Goal: Task Accomplishment & Management: Use online tool/utility

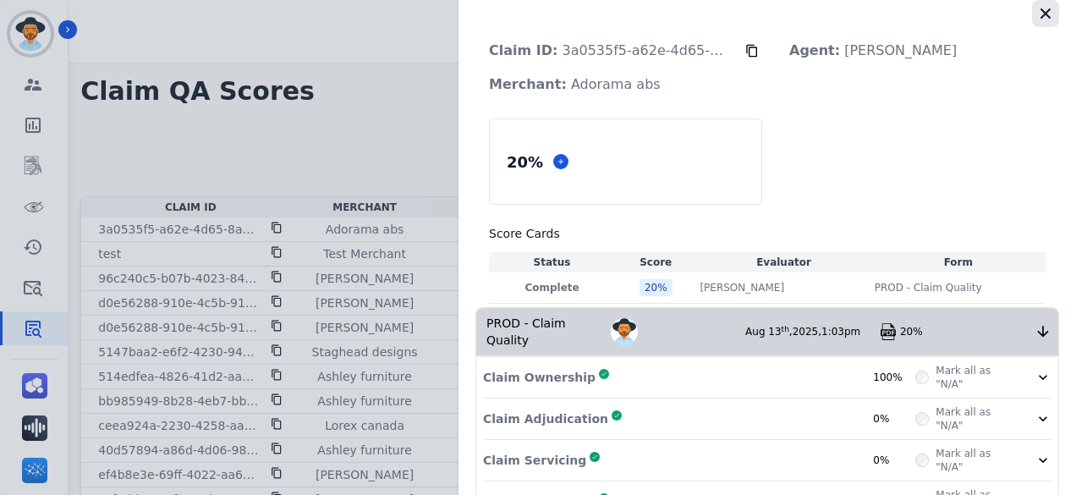
click at [1033, 25] on button "button" at bounding box center [1045, 13] width 27 height 27
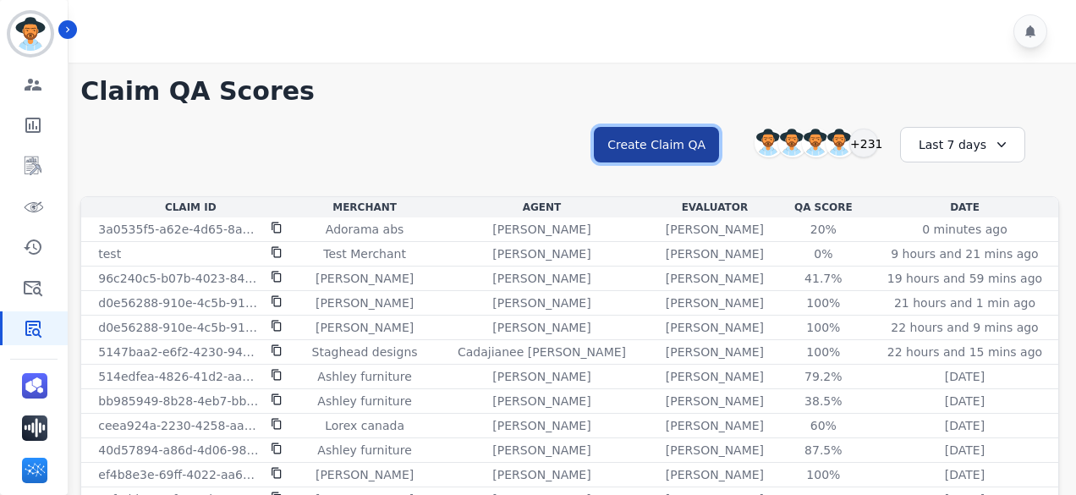
click at [655, 148] on button "Create Claim QA" at bounding box center [656, 145] width 125 height 36
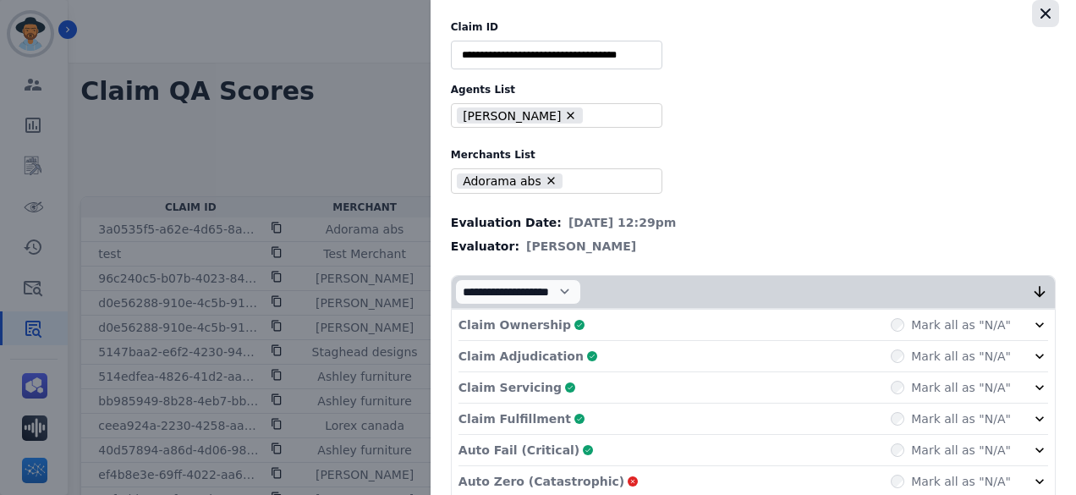
click at [1042, 10] on icon "button" at bounding box center [1045, 13] width 10 height 10
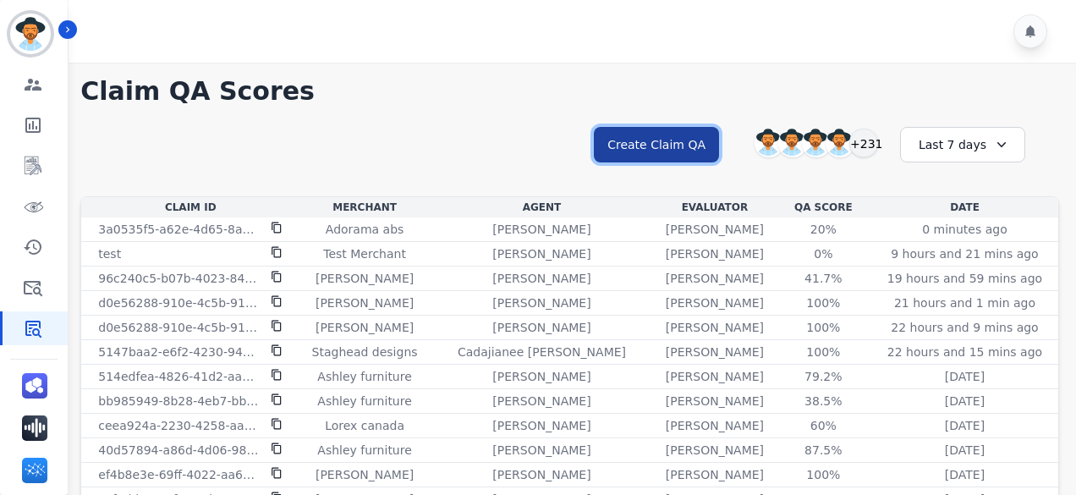
click at [659, 150] on button "Create Claim QA" at bounding box center [656, 145] width 125 height 36
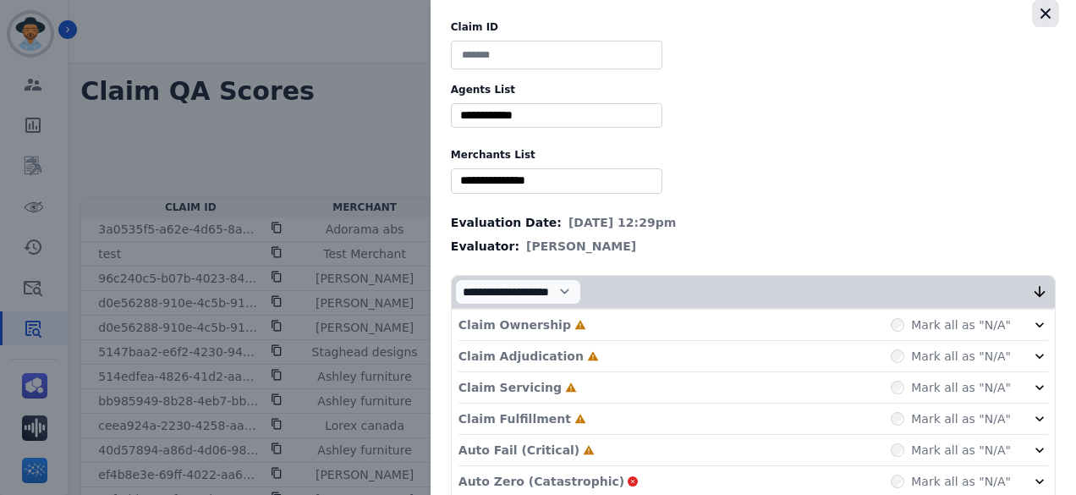
click at [1037, 9] on icon "button" at bounding box center [1045, 13] width 17 height 17
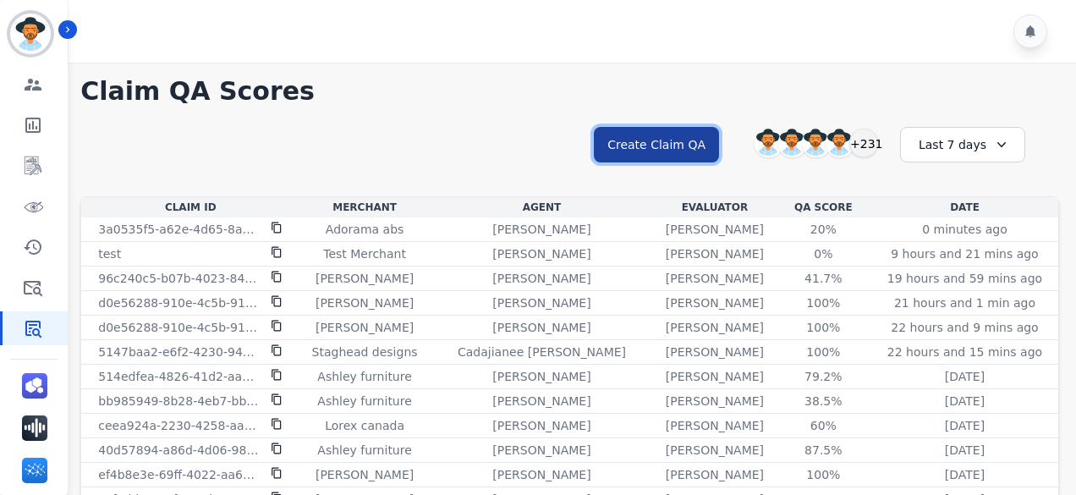
click at [649, 140] on button "Create Claim QA" at bounding box center [656, 145] width 125 height 36
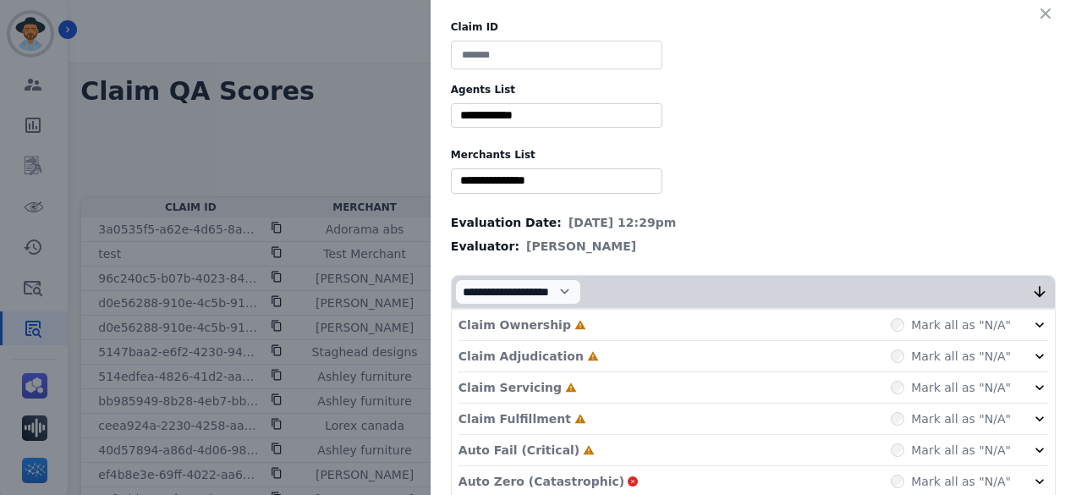
click at [507, 47] on input at bounding box center [556, 55] width 211 height 29
paste input "**********"
type input "**********"
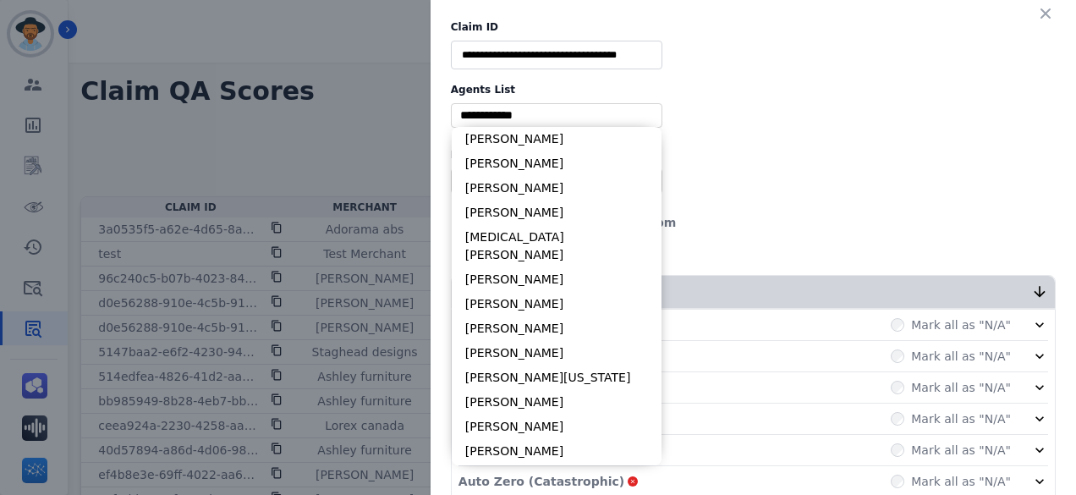
click at [521, 107] on input "selected options" at bounding box center [556, 116] width 203 height 18
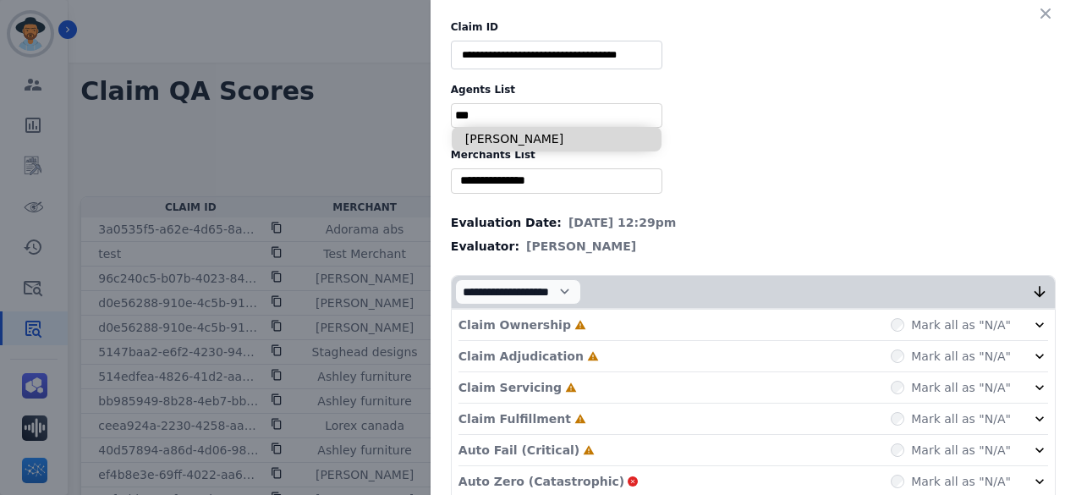
type input "***"
click at [523, 148] on li "[PERSON_NAME]" at bounding box center [557, 139] width 210 height 25
type input "**********"
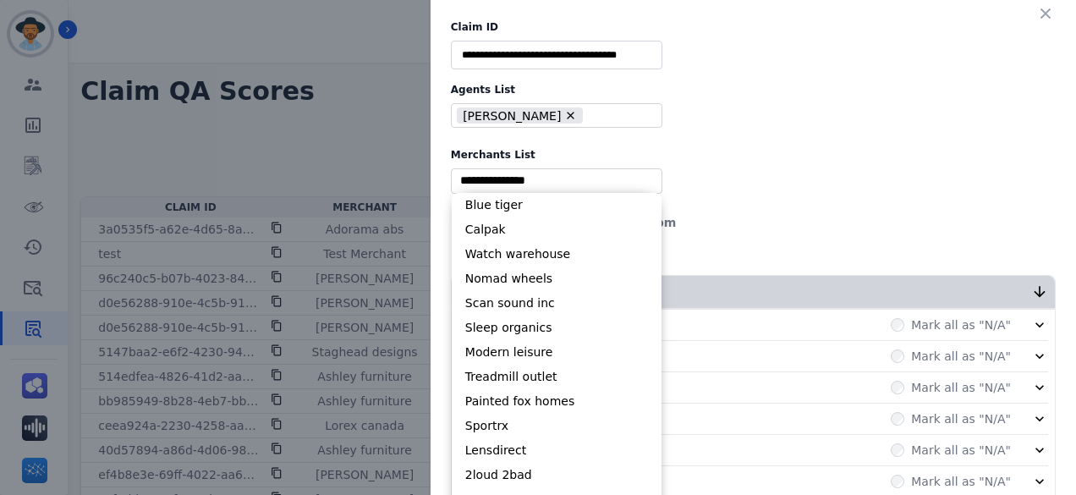
click at [505, 175] on input "selected options" at bounding box center [556, 181] width 203 height 18
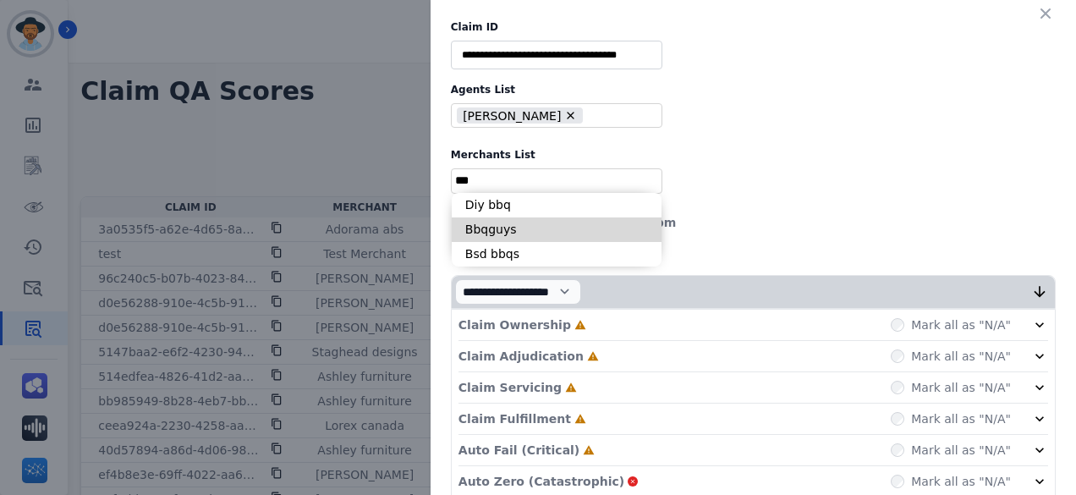
type input "***"
click at [506, 231] on li "Bbqguys" at bounding box center [557, 229] width 210 height 25
type input "**********"
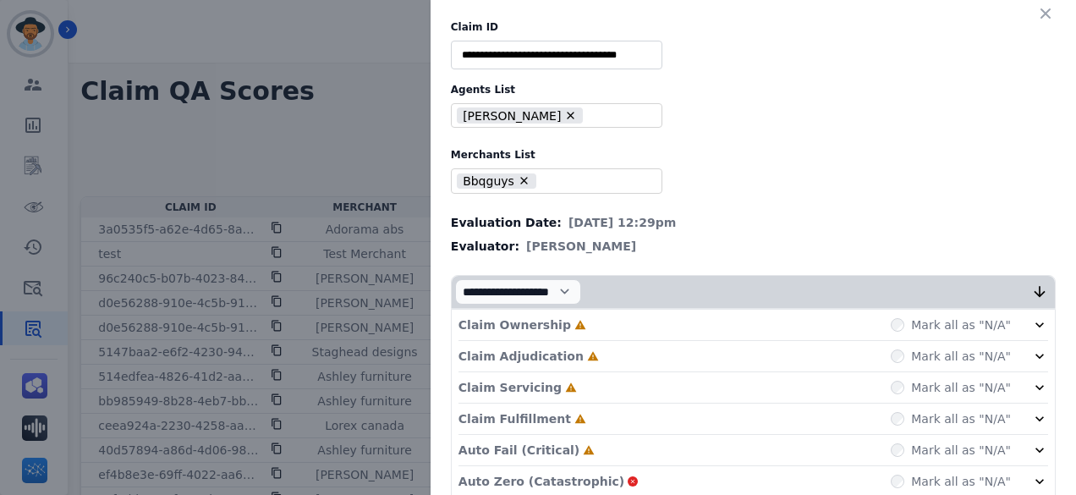
scroll to position [94, 0]
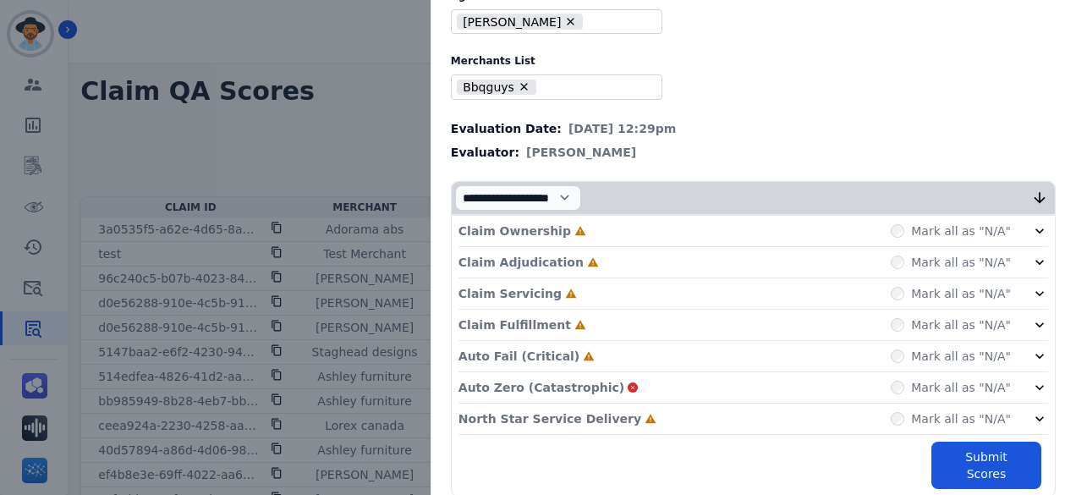
click at [648, 233] on div "Claim Ownership Incomplete Mark all as "N/A"" at bounding box center [752, 231] width 589 height 31
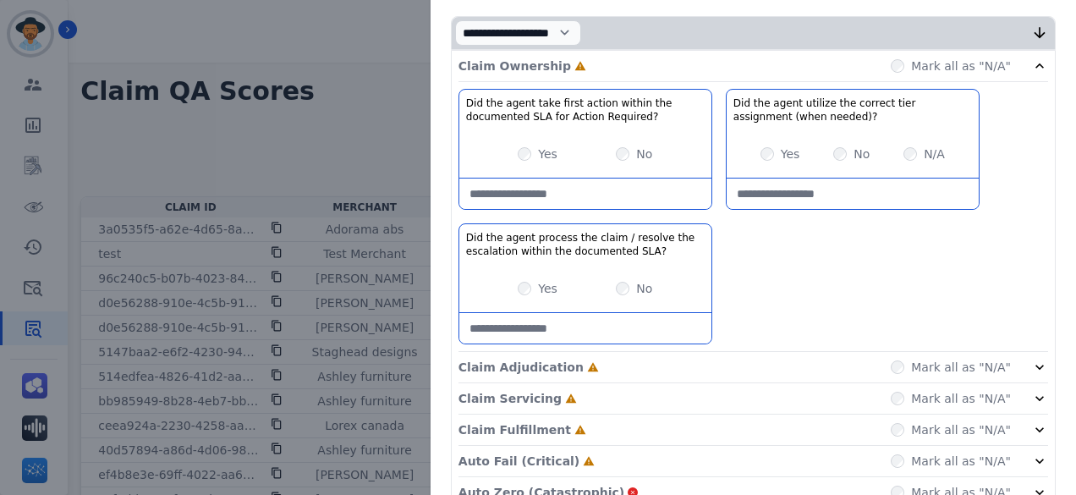
scroll to position [258, 0]
click at [903, 156] on div "N/A" at bounding box center [923, 154] width 41 height 17
click at [669, 384] on div "Claim Adjudication Incomplete Mark all as "N/A"" at bounding box center [752, 399] width 589 height 31
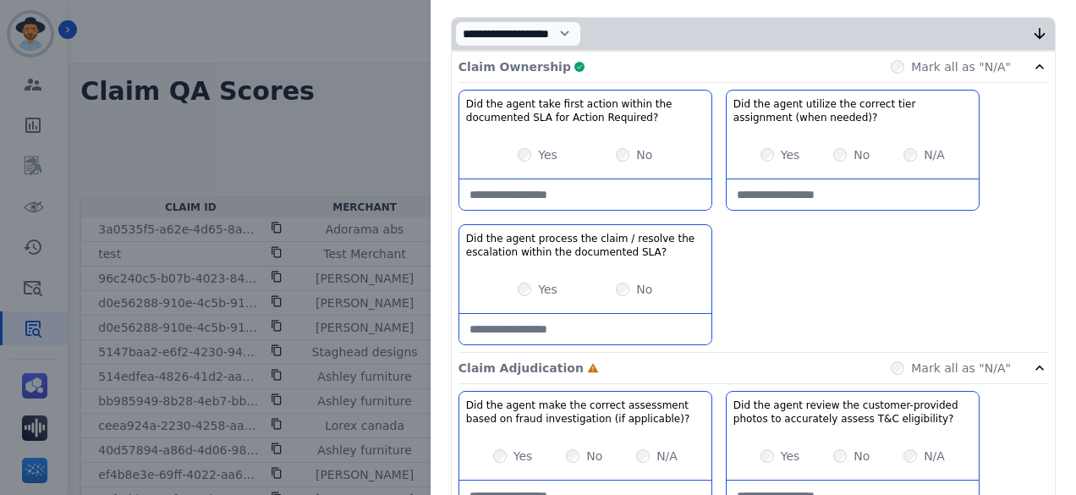
click at [590, 58] on div "Claim Ownership Complete Mark all as "N/A"" at bounding box center [752, 67] width 589 height 31
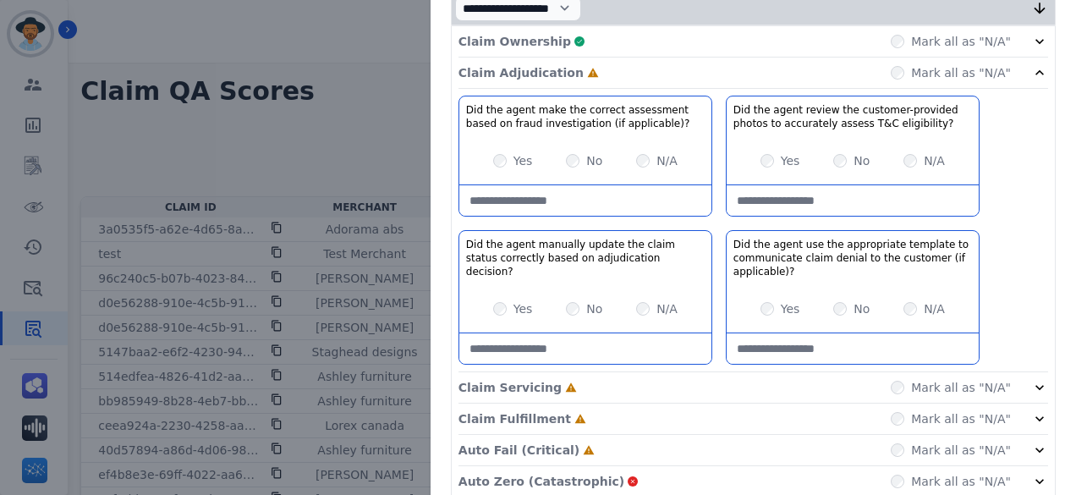
scroll to position [284, 0]
click at [482, 206] on applicable\)\?-note at bounding box center [585, 199] width 252 height 30
type applicable\)\?-note "**********"
click at [813, 187] on eligibility\?-note at bounding box center [852, 199] width 252 height 30
type eligibility\?-note "**********"
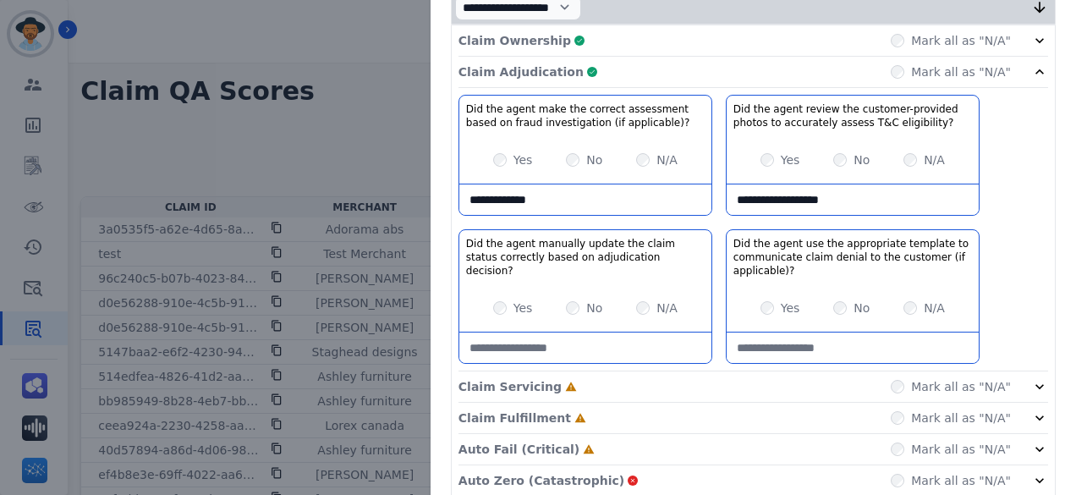
click at [797, 341] on applicable\)\?-note at bounding box center [852, 347] width 252 height 30
type applicable\)\?-note "**********"
click at [622, 351] on decision\?-note at bounding box center [585, 347] width 252 height 30
type decision\?-note "**********"
click at [605, 434] on div "Claim Servicing Incomplete Mark all as "N/A"" at bounding box center [752, 449] width 589 height 31
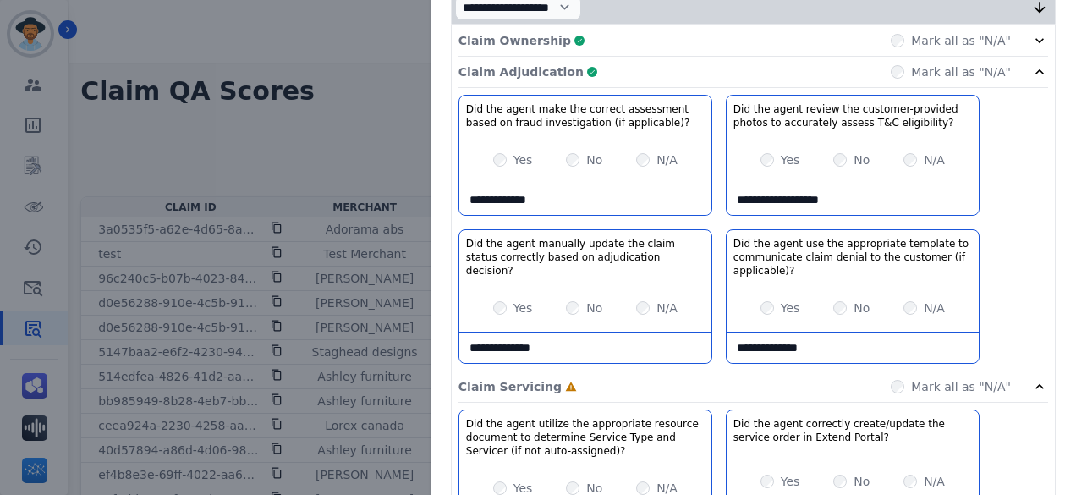
click at [609, 62] on div "Claim Adjudication Complete Mark all as "N/A"" at bounding box center [752, 72] width 589 height 31
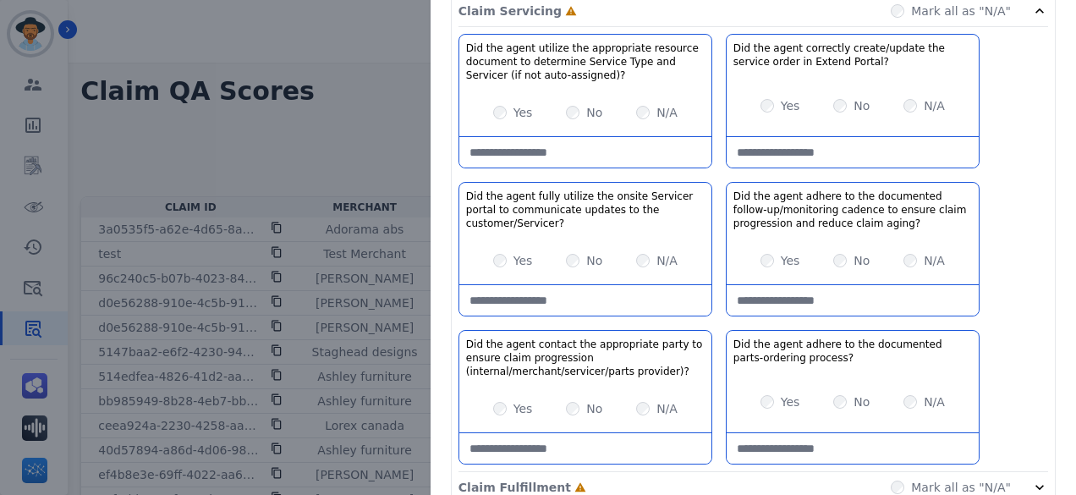
scroll to position [375, 0]
click at [808, 141] on Portal\?-note at bounding box center [852, 153] width 252 height 30
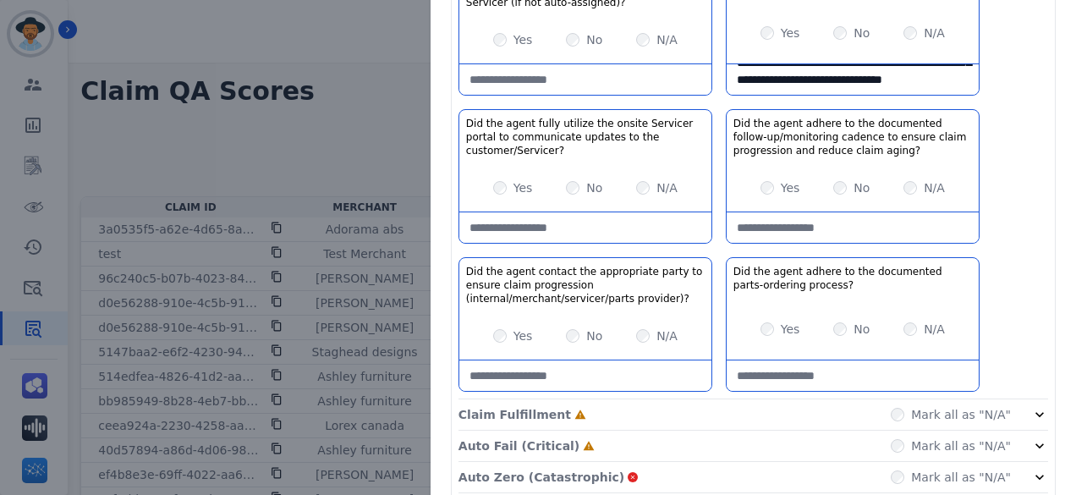
scroll to position [460, 0]
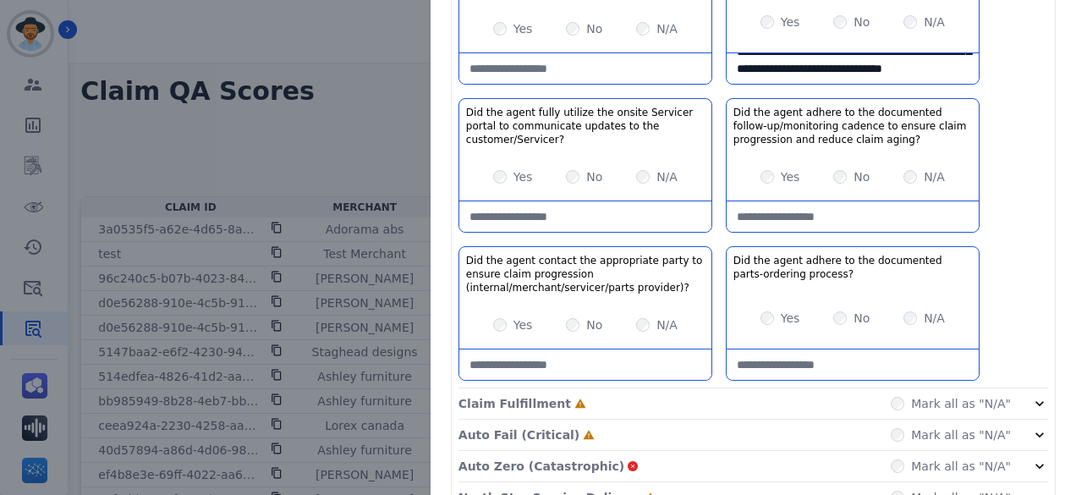
type Portal\?-note "**********"
click at [872, 352] on process\?-note at bounding box center [852, 364] width 252 height 30
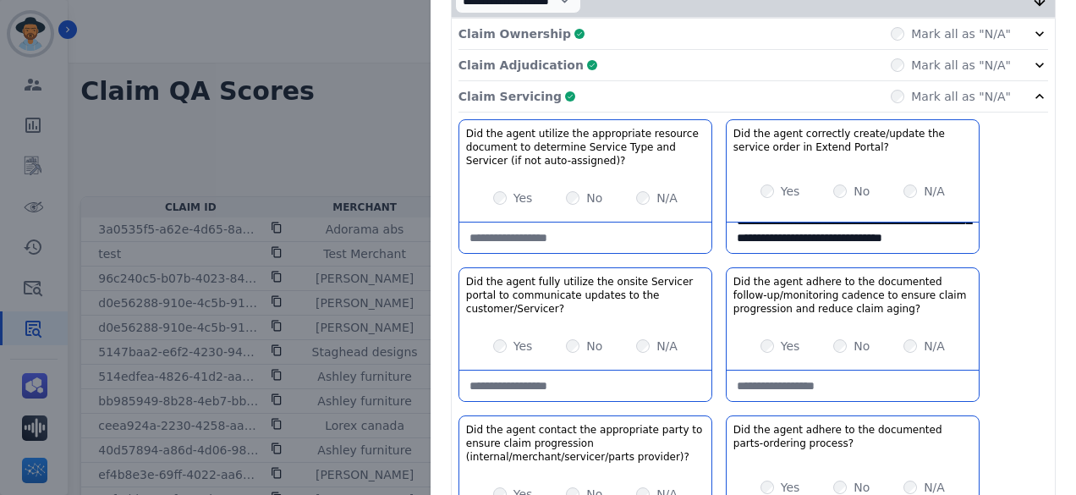
type process\?-note "**********"
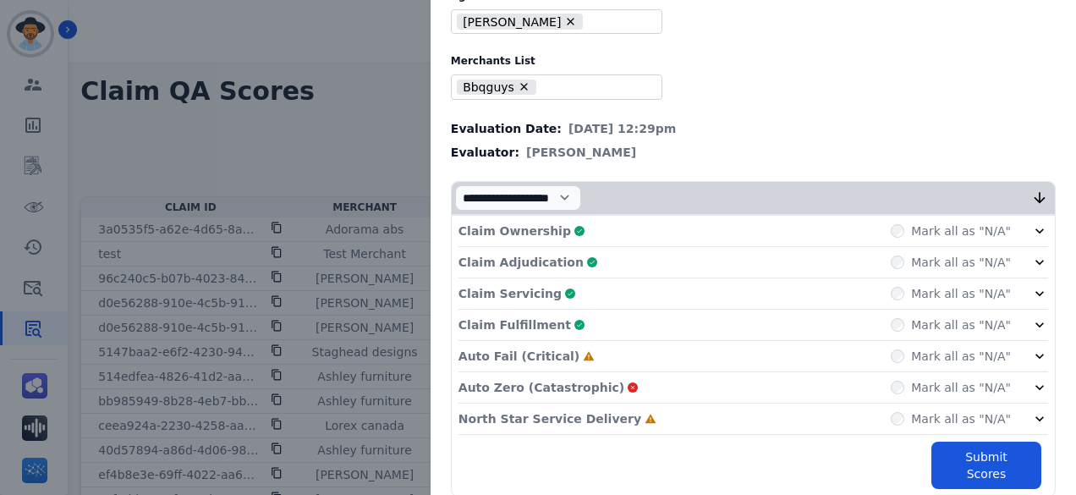
click at [649, 352] on div "Auto Fail (Critical) Incomplete Mark all as "N/A"" at bounding box center [752, 356] width 589 height 31
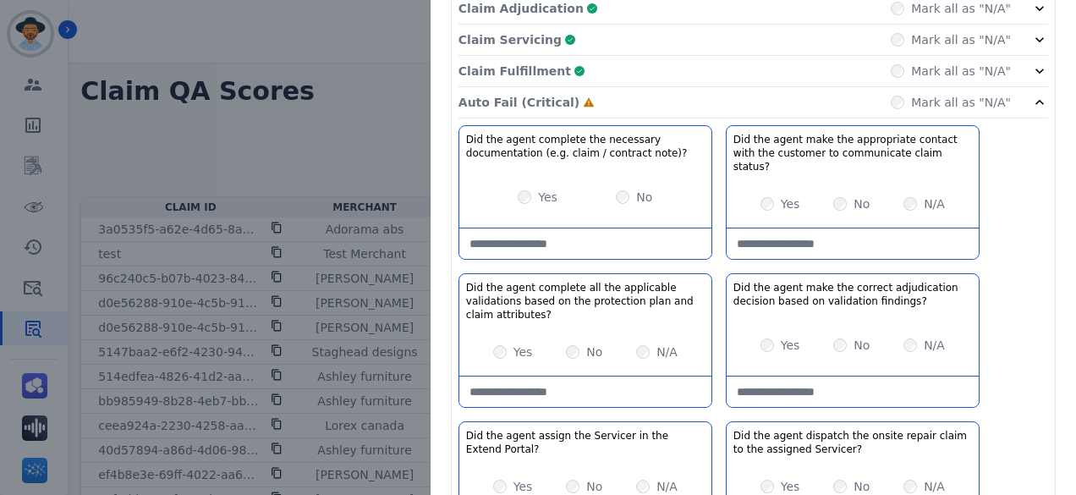
scroll to position [432, 0]
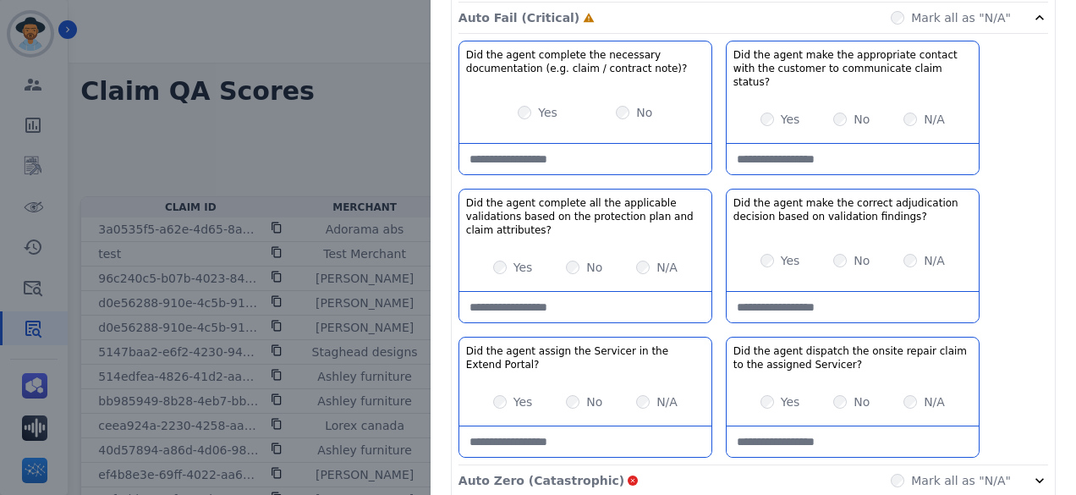
click at [871, 292] on findings\?-note at bounding box center [852, 307] width 252 height 30
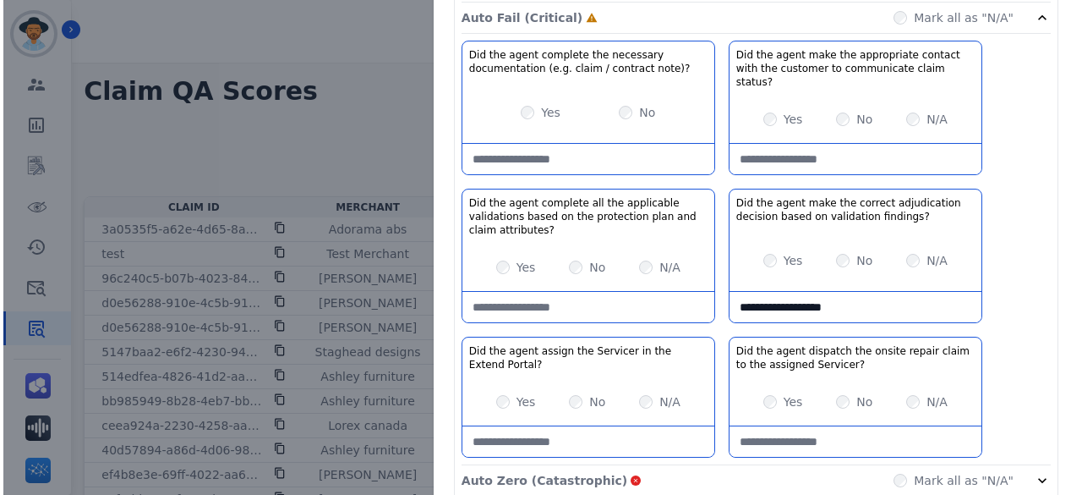
scroll to position [510, 0]
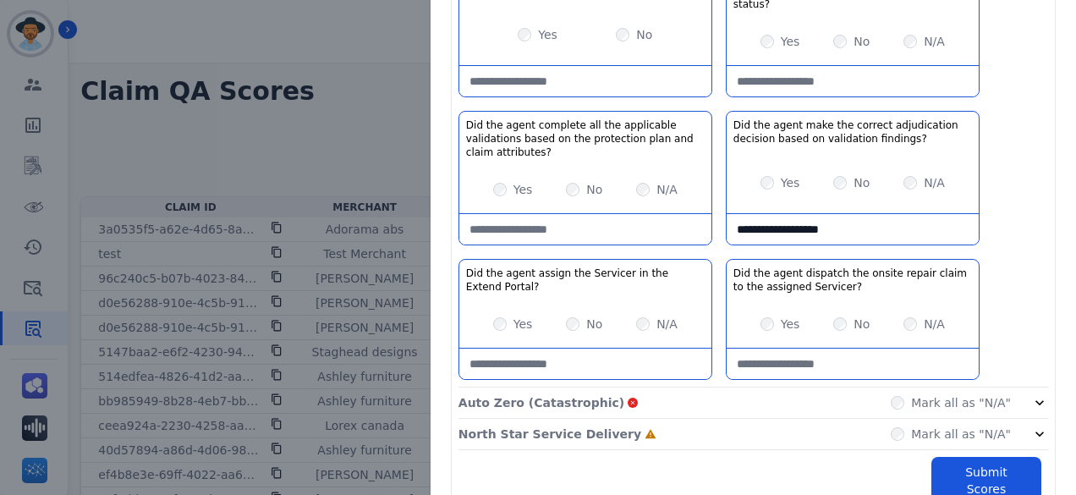
type findings\?-note "**********"
click at [617, 348] on Portal\?-note at bounding box center [585, 363] width 252 height 30
type Portal\?-note "**********"
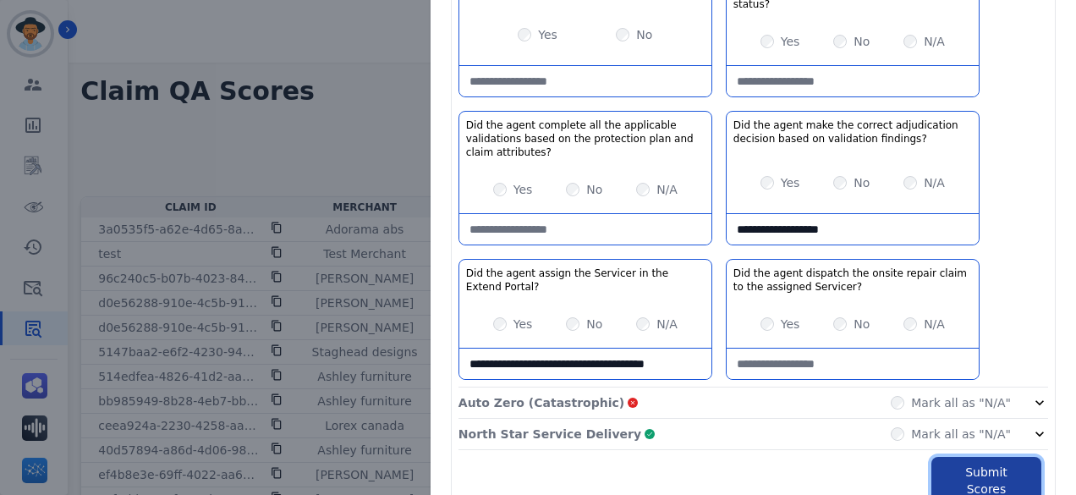
click at [935, 457] on button "Submit Scores" at bounding box center [986, 480] width 110 height 47
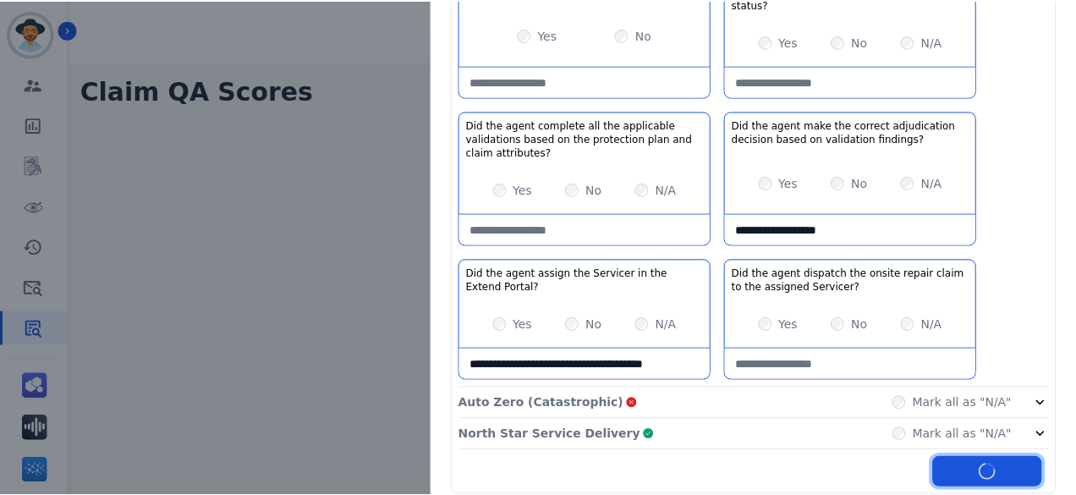
scroll to position [605, 0]
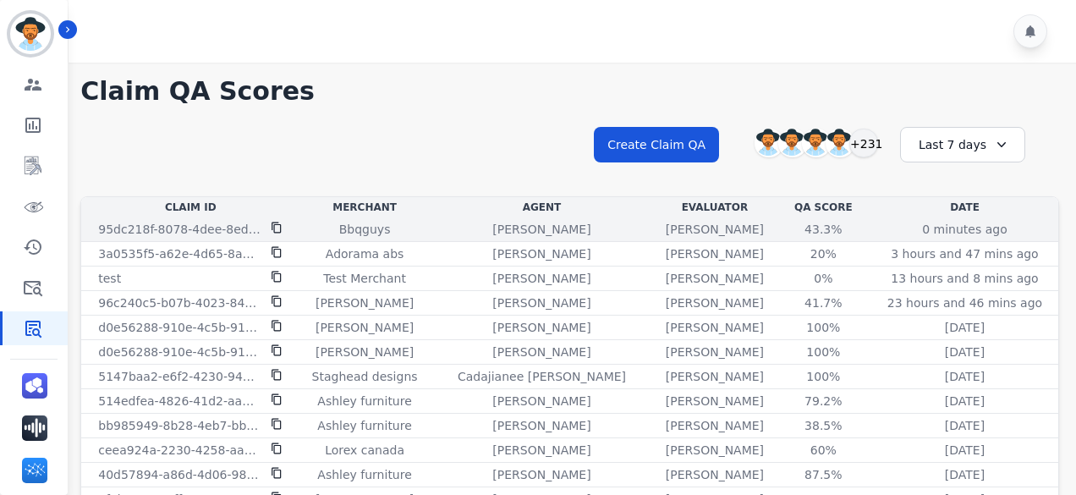
click at [278, 225] on icon at bounding box center [277, 228] width 12 height 12
click at [786, 233] on div "43.3%" at bounding box center [823, 229] width 76 height 17
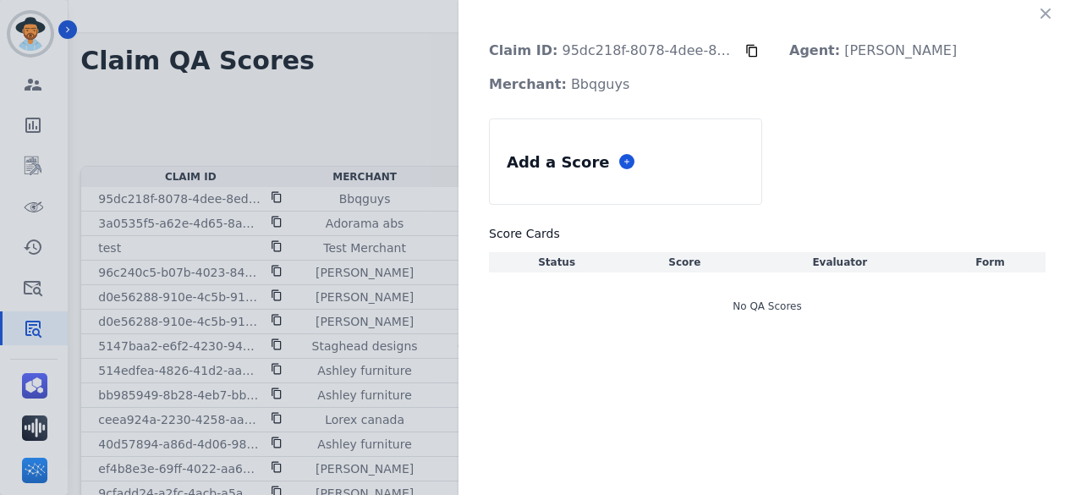
scroll to position [47, 0]
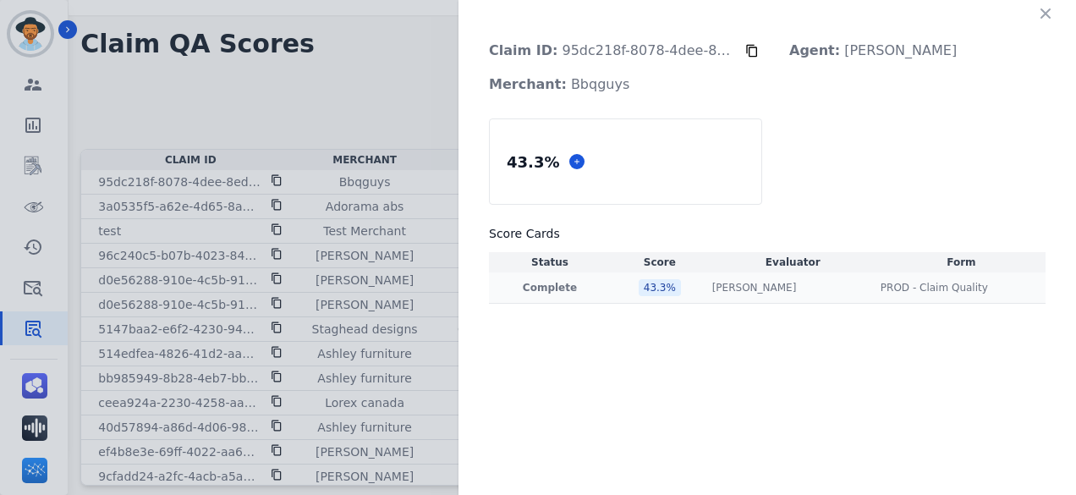
drag, startPoint x: 658, startPoint y: 290, endPoint x: 690, endPoint y: 297, distance: 32.8
click at [656, 290] on div "43.3 %" at bounding box center [659, 287] width 42 height 17
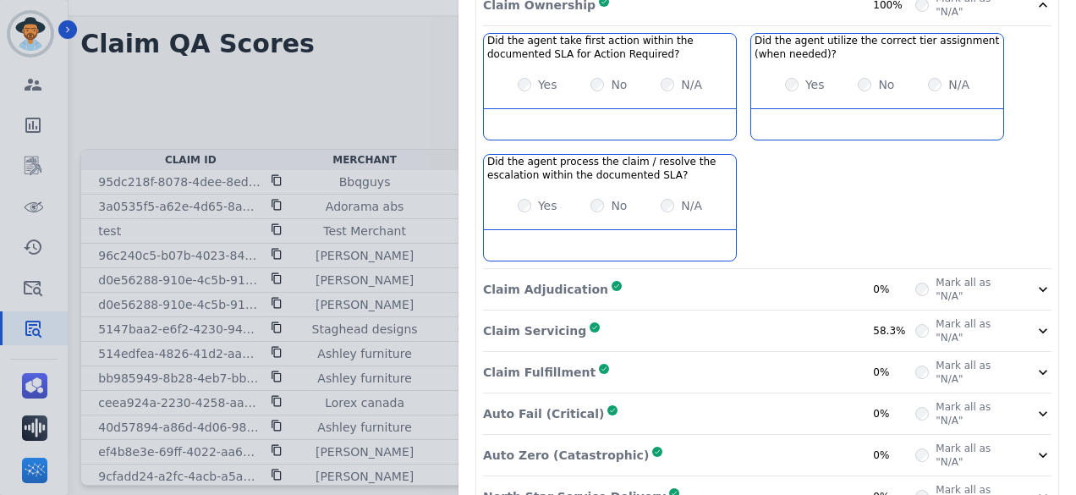
scroll to position [390, 0]
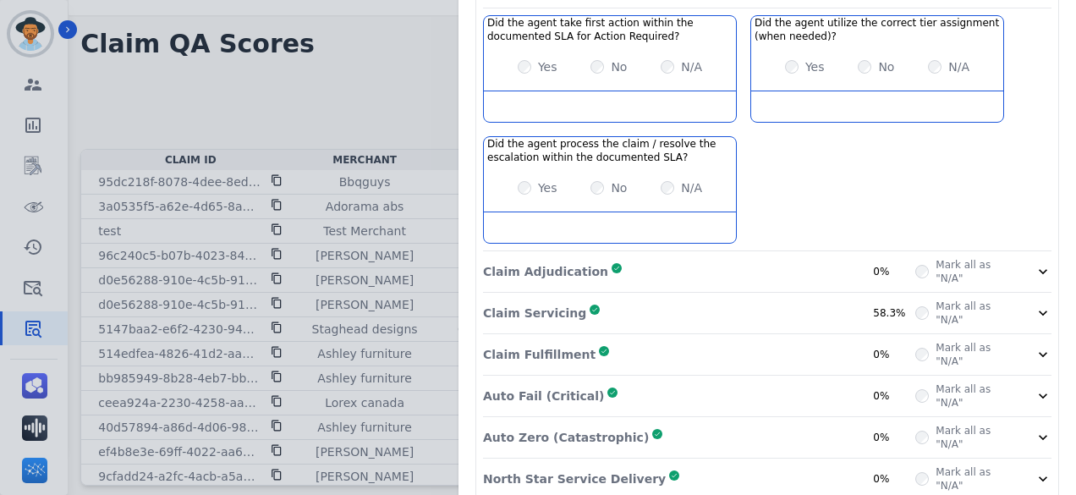
click at [651, 258] on div "Claim Adjudication Complete 0%" at bounding box center [699, 271] width 432 height 27
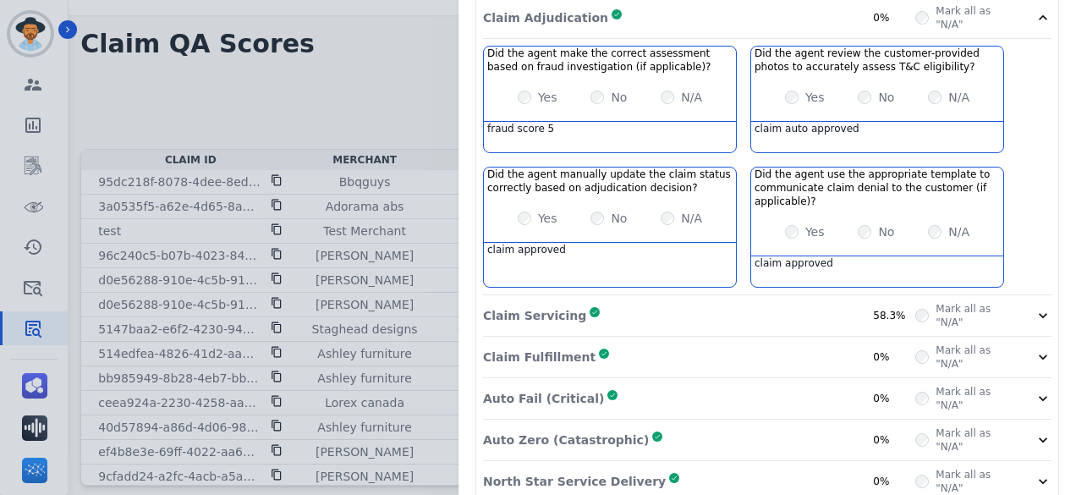
scroll to position [644, 0]
click at [685, 377] on div "Claim Servicing Complete 58.3% Mark all as "N/A"" at bounding box center [767, 397] width 568 height 41
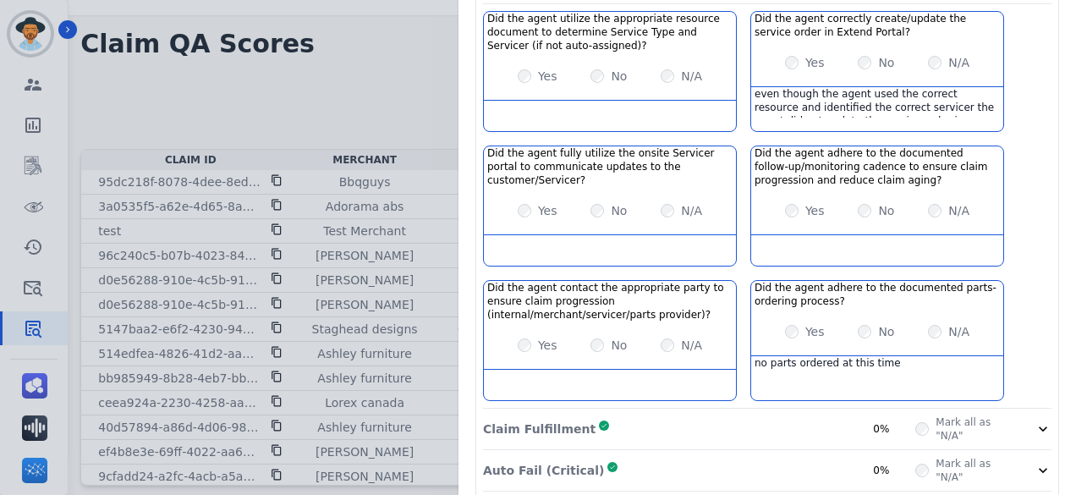
scroll to position [1047, 0]
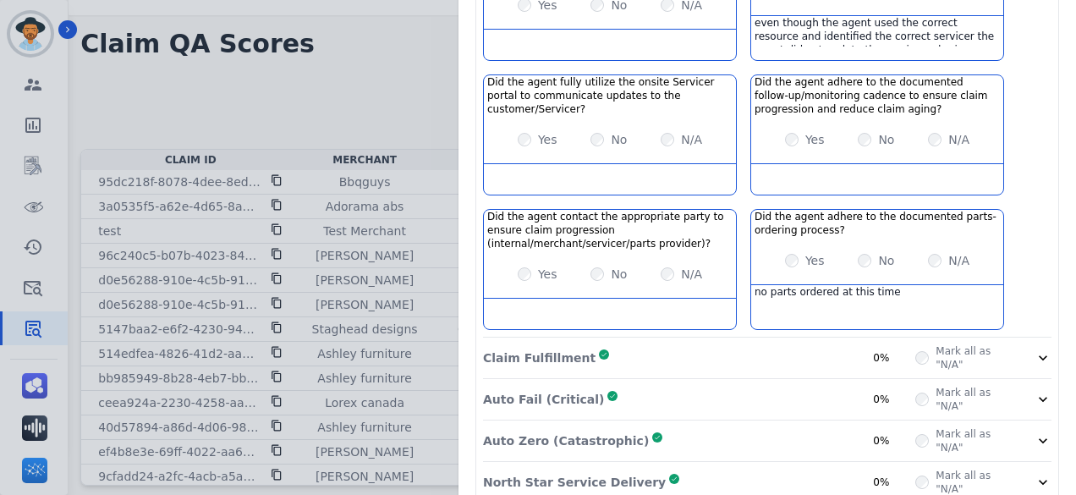
click at [692, 386] on div "Auto Fail (Critical) Complete 0%" at bounding box center [699, 399] width 432 height 27
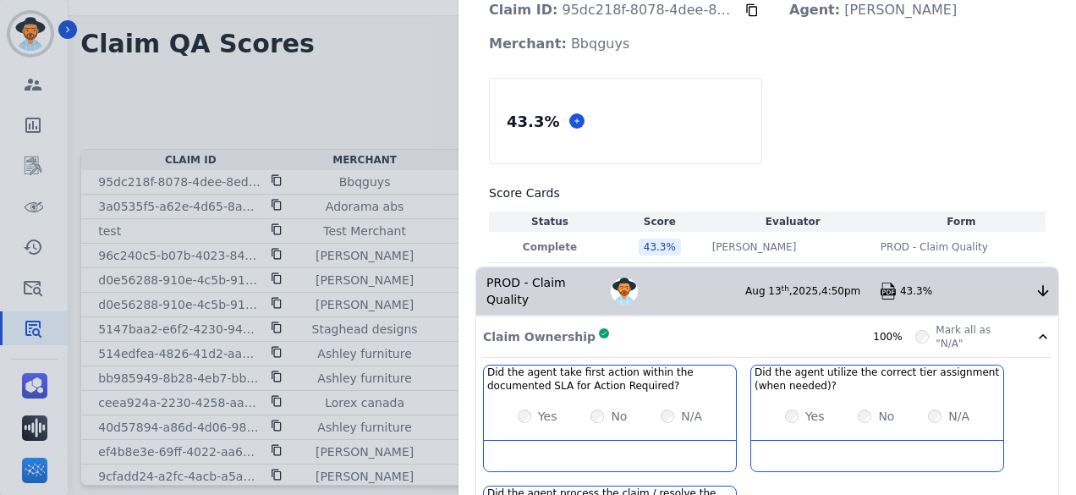
scroll to position [0, 0]
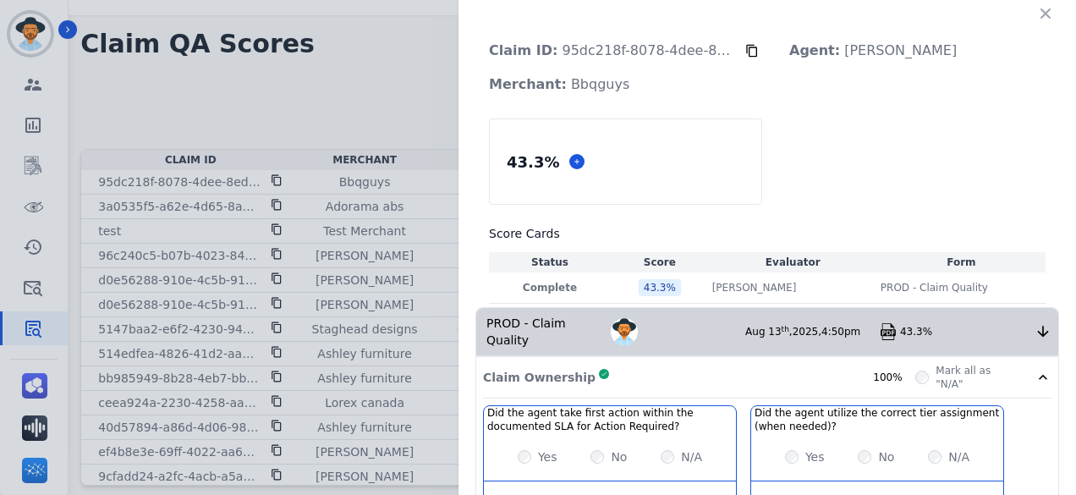
click at [1037, 20] on icon "button" at bounding box center [1045, 13] width 17 height 17
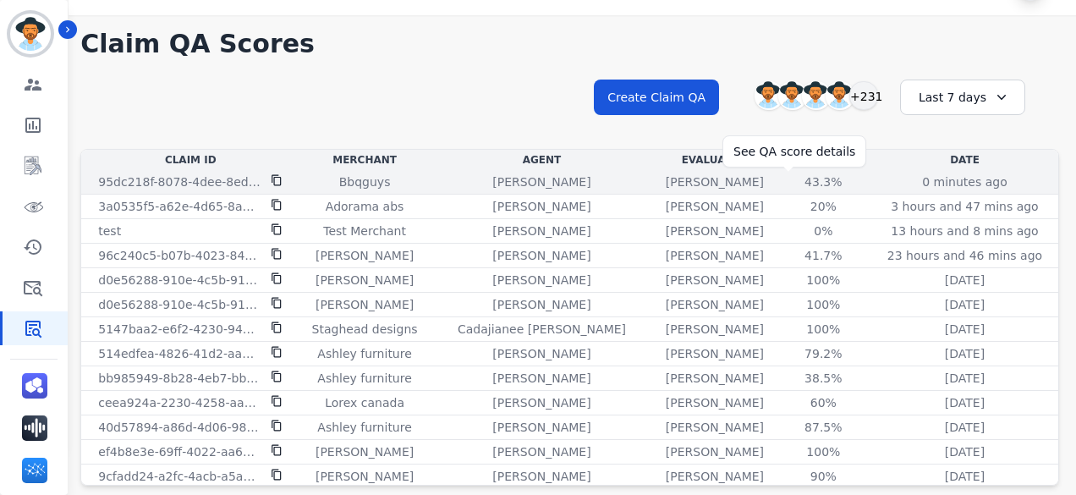
click at [785, 182] on div "43.3%" at bounding box center [823, 181] width 76 height 17
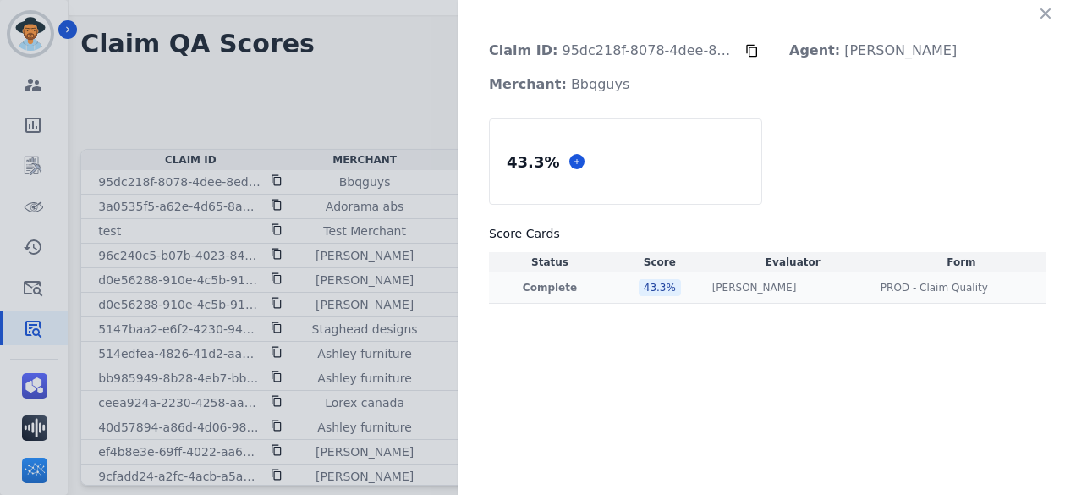
click at [655, 293] on div "43.3 %" at bounding box center [659, 287] width 42 height 17
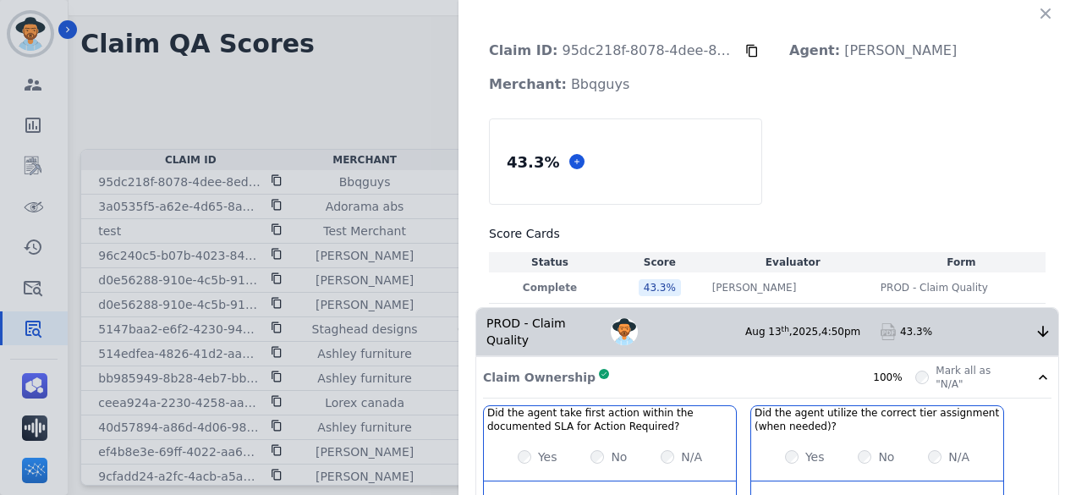
scroll to position [390, 0]
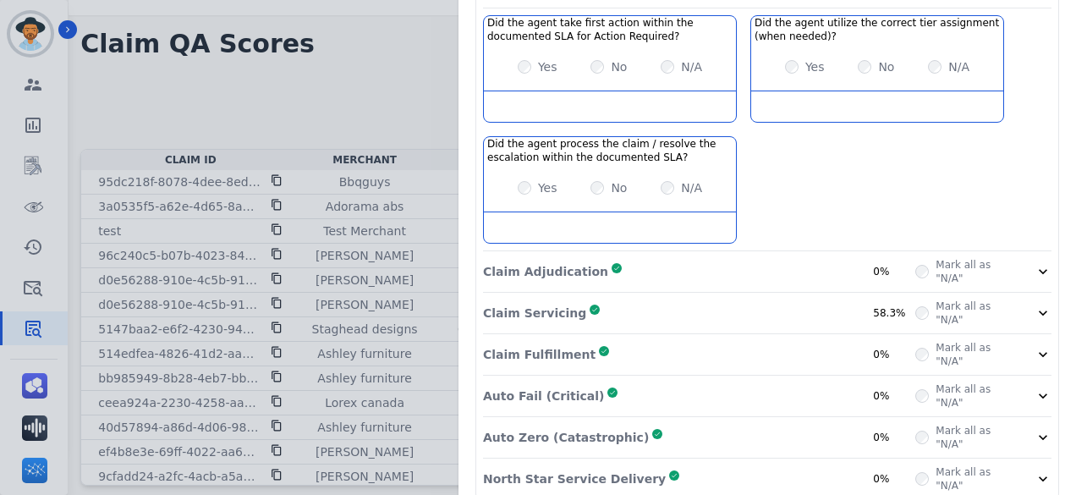
click at [645, 382] on div "Auto Fail (Critical) Complete 0%" at bounding box center [699, 395] width 432 height 27
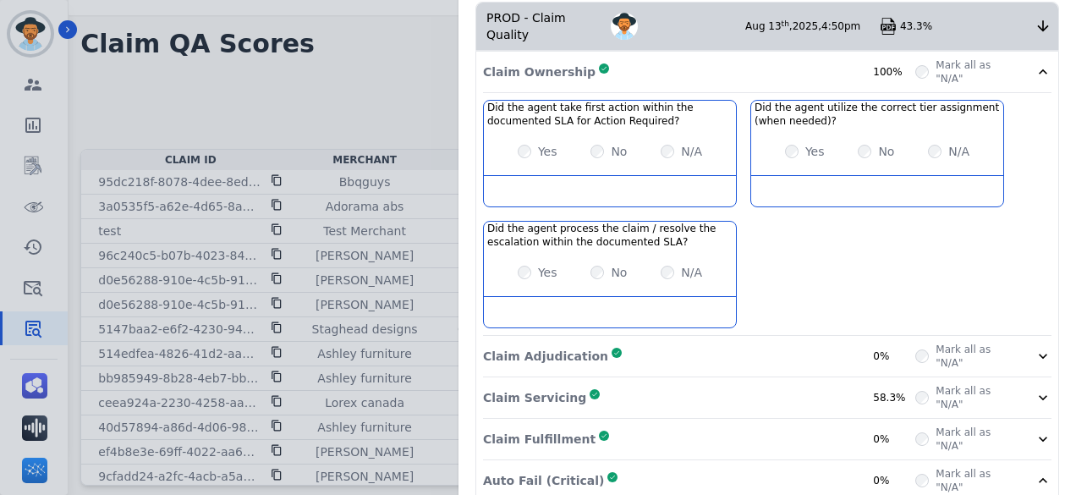
scroll to position [0, 0]
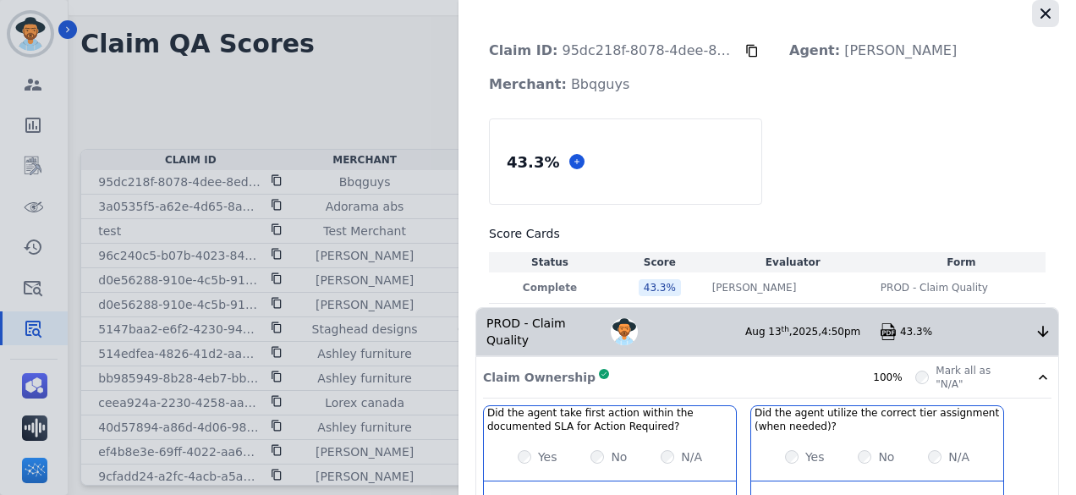
click at [1032, 22] on button "button" at bounding box center [1045, 13] width 27 height 27
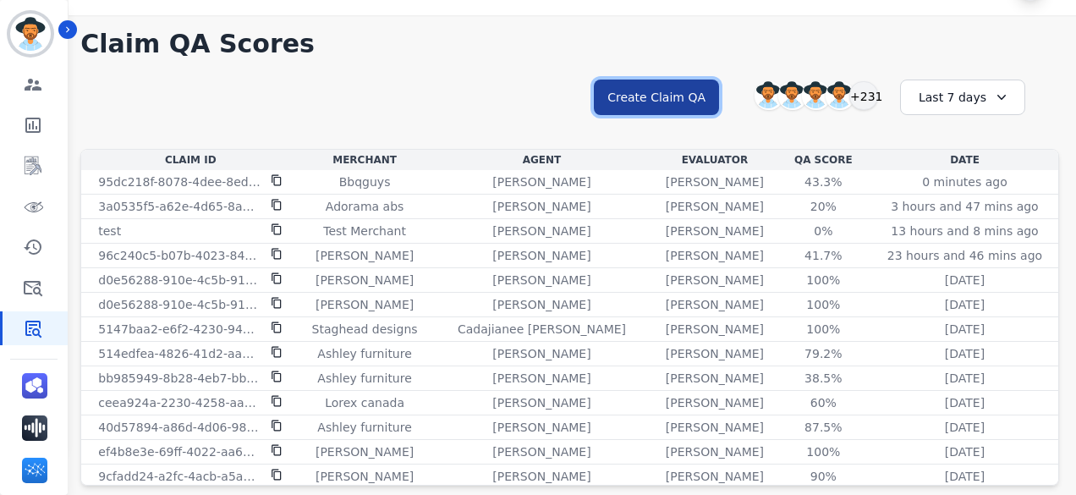
click at [636, 94] on button "Create Claim QA" at bounding box center [656, 97] width 125 height 36
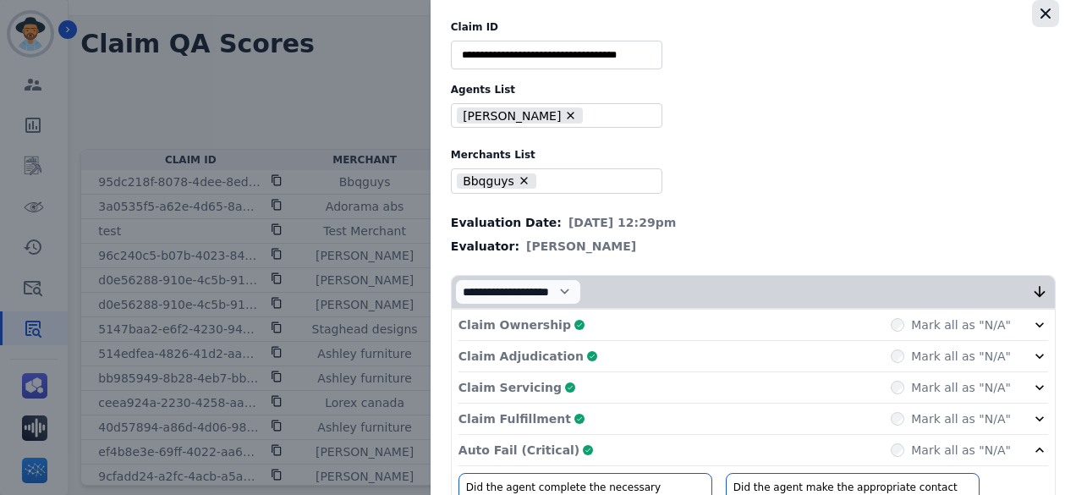
click at [1037, 11] on icon "button" at bounding box center [1045, 13] width 17 height 17
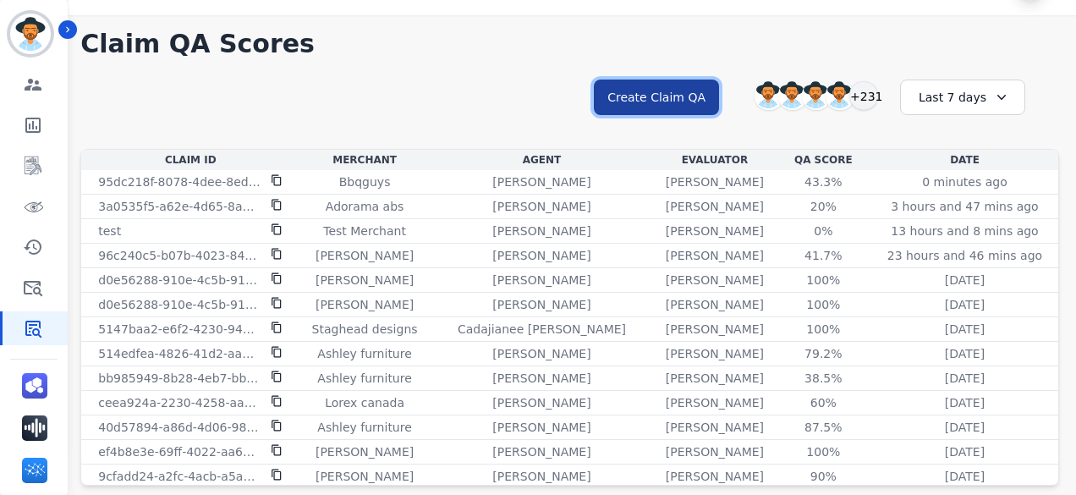
click at [646, 107] on button "Create Claim QA" at bounding box center [656, 97] width 125 height 36
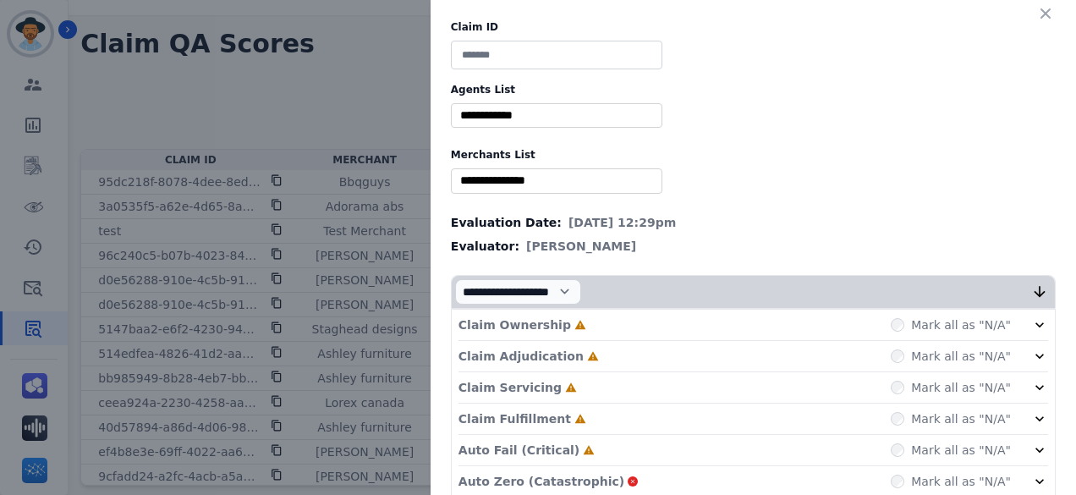
click at [568, 47] on input at bounding box center [556, 55] width 211 height 29
click at [1032, 14] on button "button" at bounding box center [1045, 13] width 27 height 27
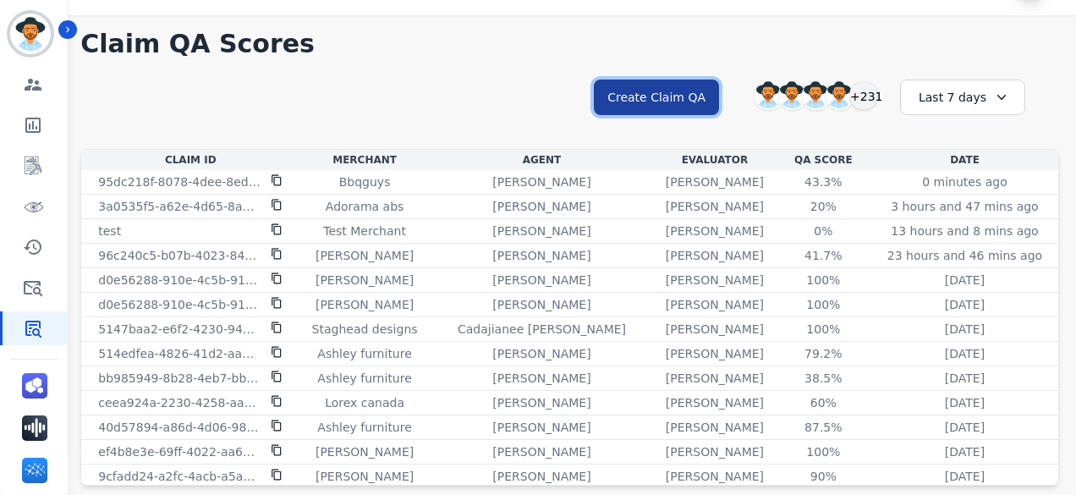
click at [661, 107] on button "Create Claim QA" at bounding box center [656, 97] width 125 height 36
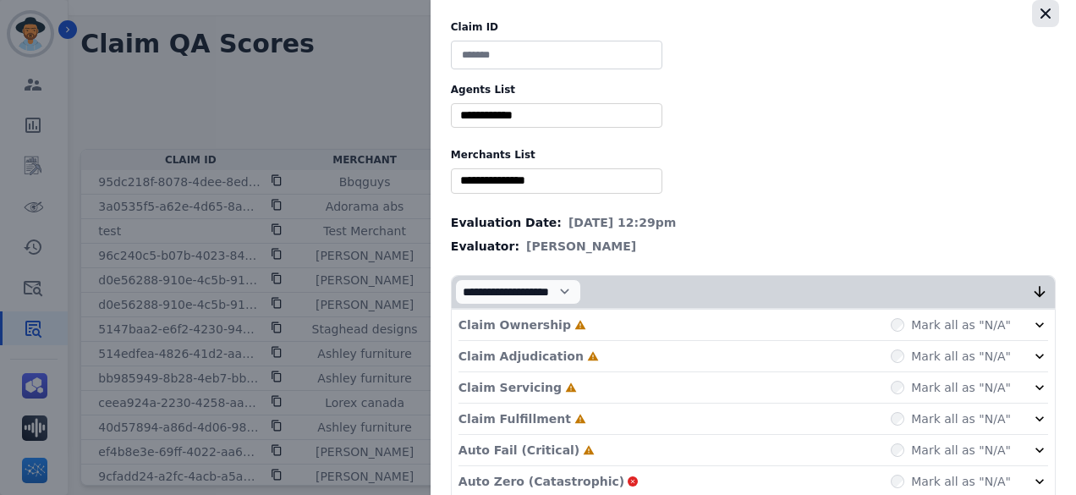
click at [1043, 14] on icon "button" at bounding box center [1045, 13] width 17 height 17
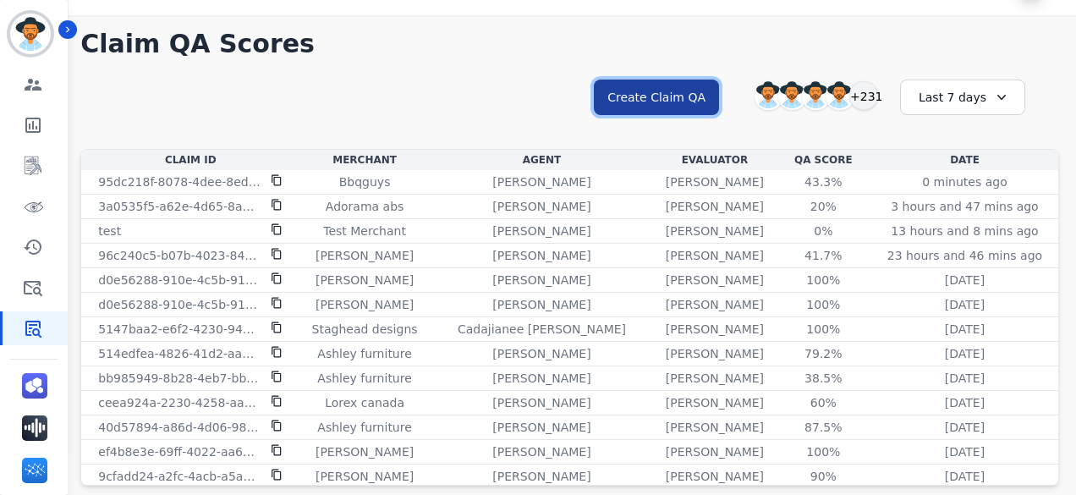
click at [671, 87] on button "Create Claim QA" at bounding box center [656, 97] width 125 height 36
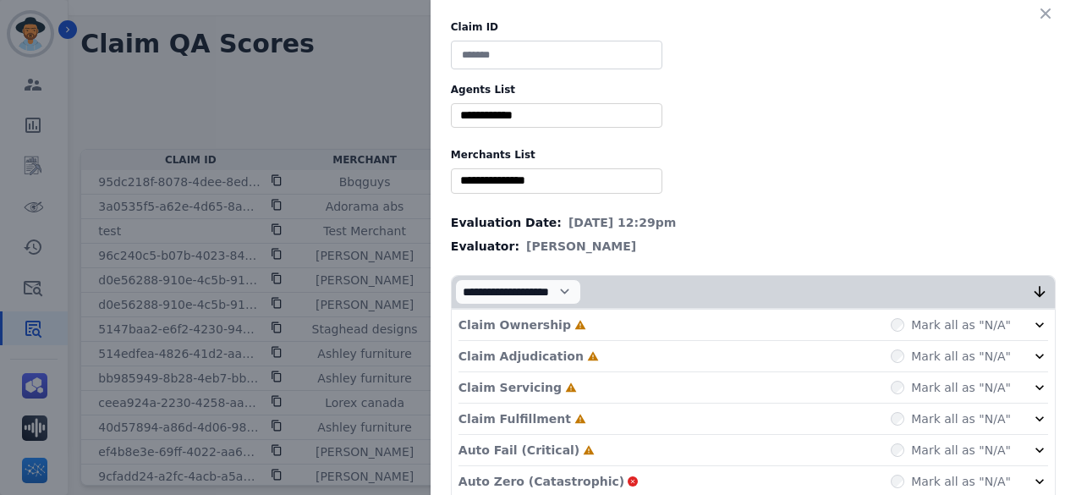
click at [627, 453] on div "Auto Fail (Critical) Incomplete Mark all as "N/A"" at bounding box center [752, 450] width 589 height 31
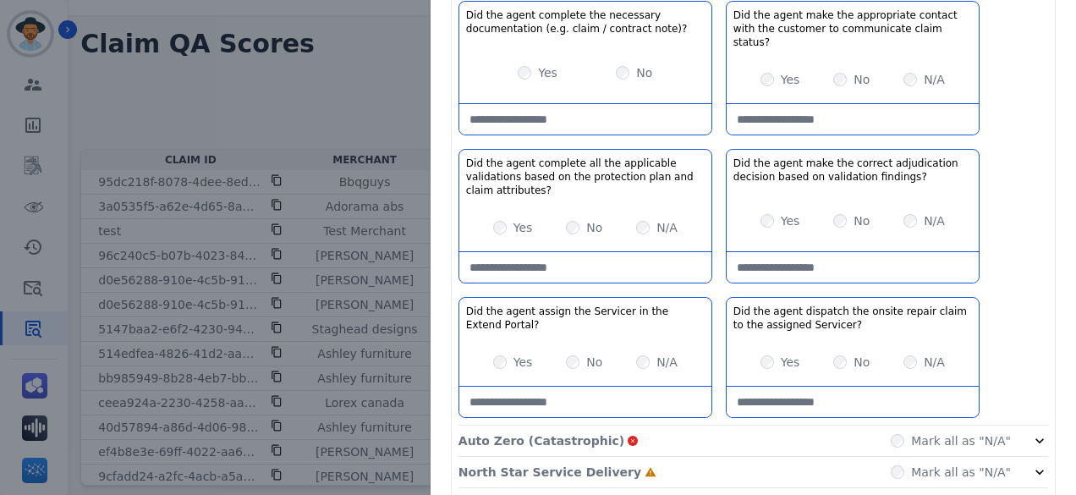
scroll to position [510, 0]
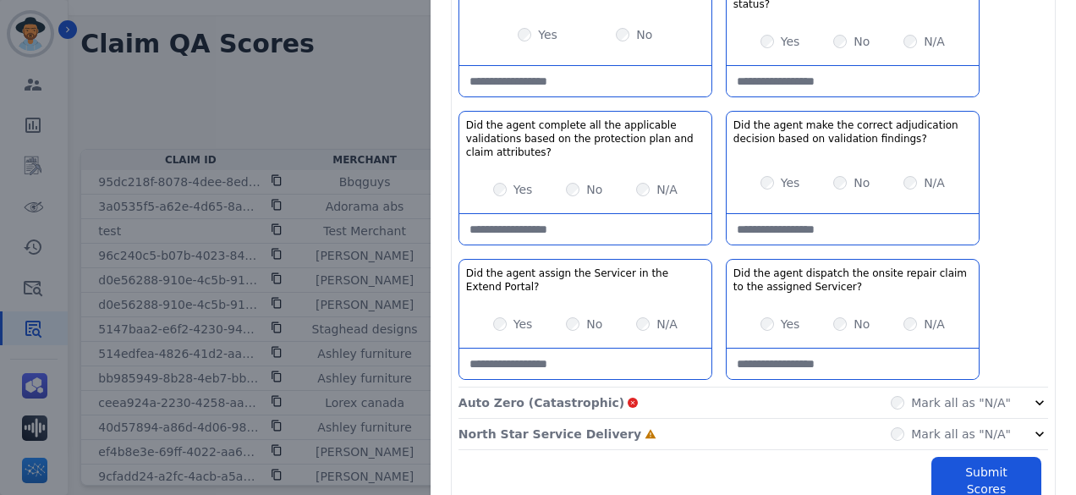
click at [657, 387] on div "Auto Zero (Catastrophic) Mark all as "N/A"" at bounding box center [752, 402] width 589 height 31
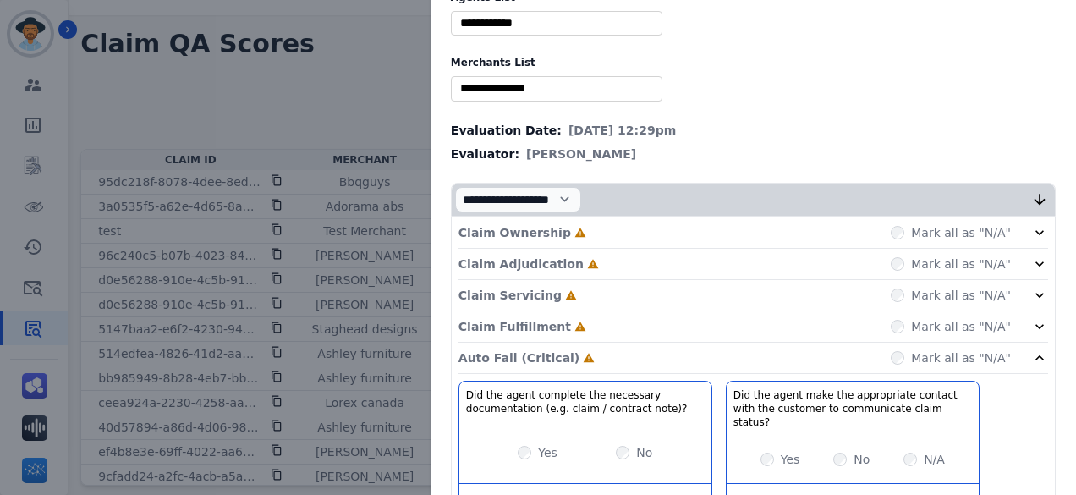
scroll to position [0, 0]
